Goal: Browse casually

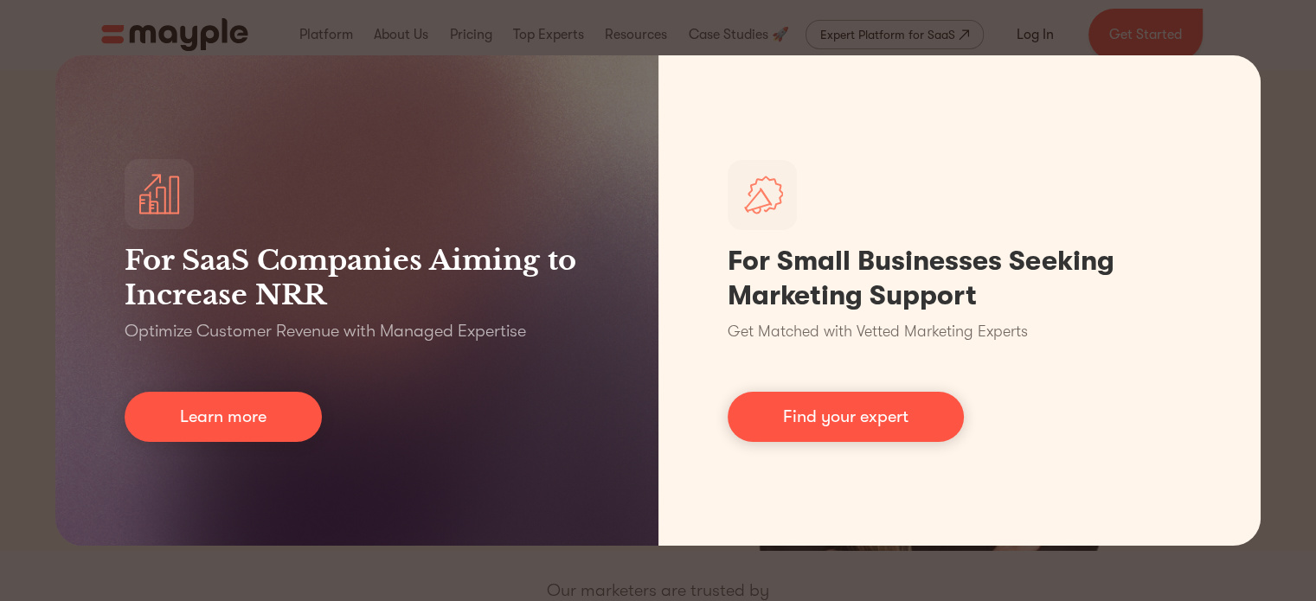
click at [550, 32] on div "For SaaS Companies Aiming to Increase NRR Optimize Customer Revenue with Manage…" at bounding box center [658, 300] width 1316 height 601
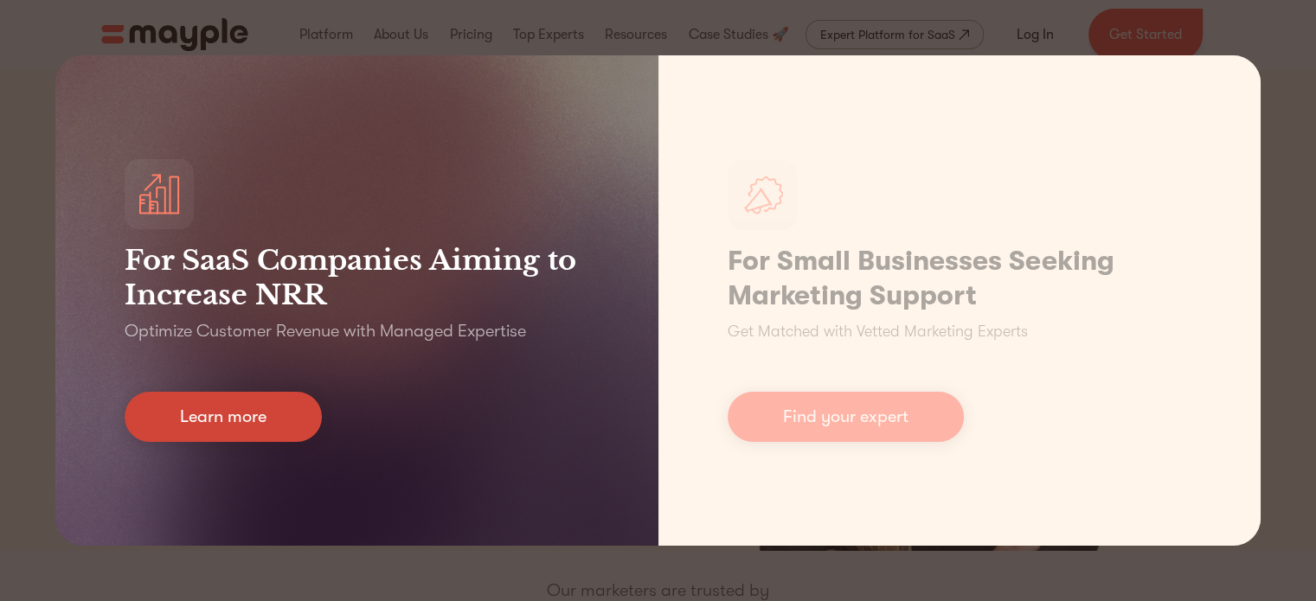
click at [226, 412] on link "Learn more" at bounding box center [223, 417] width 197 height 50
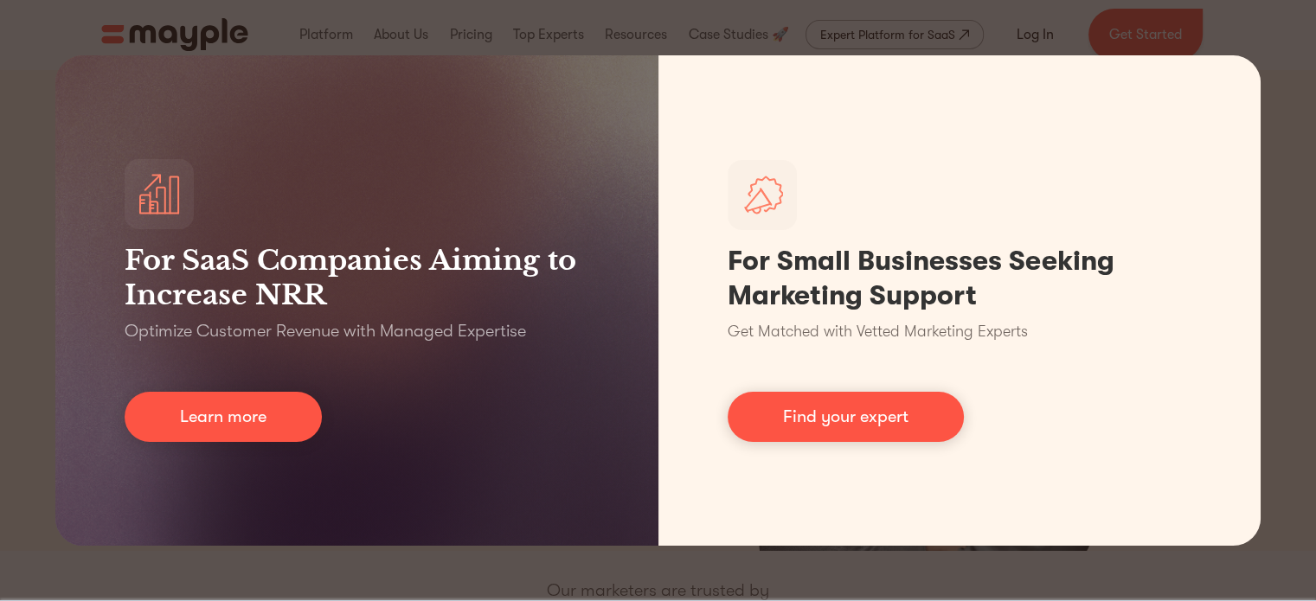
click at [565, 571] on div "For SaaS Companies Aiming to Increase NRR Optimize Customer Revenue with Manage…" at bounding box center [658, 300] width 1316 height 601
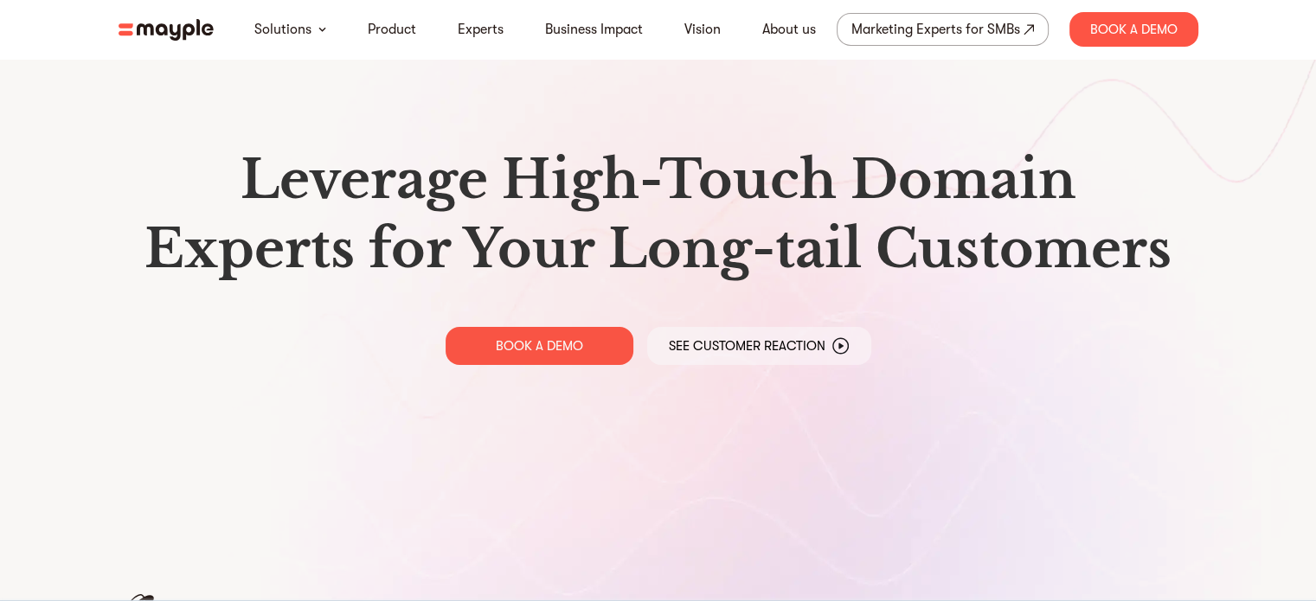
click at [170, 27] on img at bounding box center [166, 30] width 95 height 22
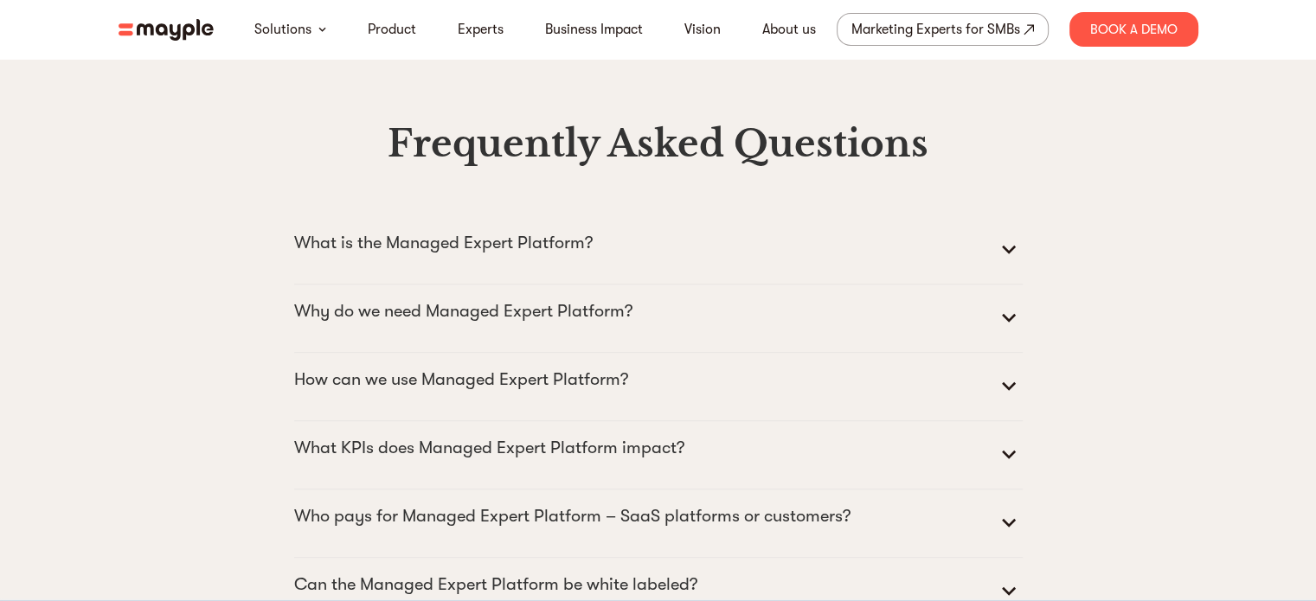
scroll to position [8134, 0]
